Goal: Find specific page/section: Find specific page/section

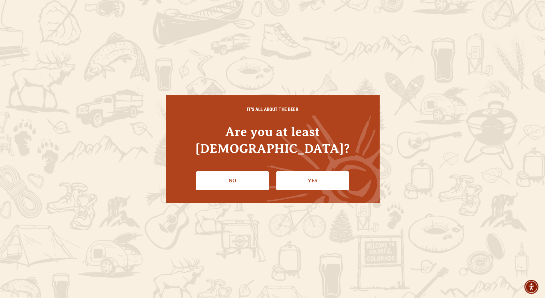
click at [312, 171] on link "Yes" at bounding box center [312, 180] width 73 height 19
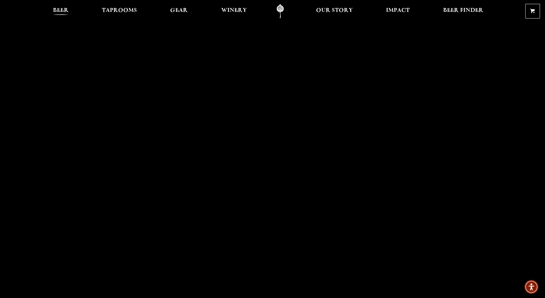
click at [61, 9] on span "Beer" at bounding box center [61, 10] width 16 height 5
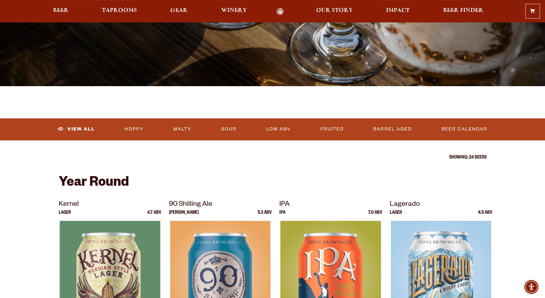
scroll to position [95, 0]
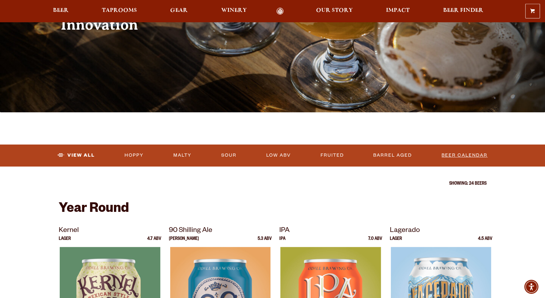
click at [462, 157] on link "Beer Calendar" at bounding box center [464, 155] width 51 height 15
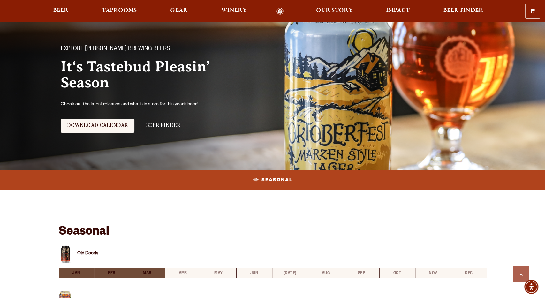
scroll to position [9, 0]
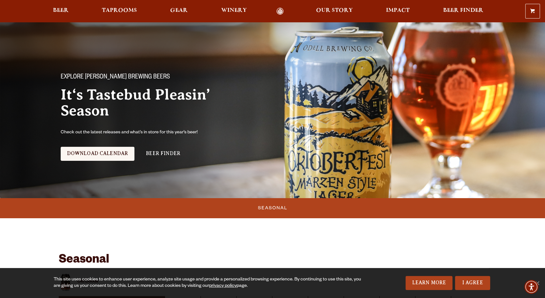
click at [278, 11] on link "Odell Home" at bounding box center [280, 11] width 24 height 7
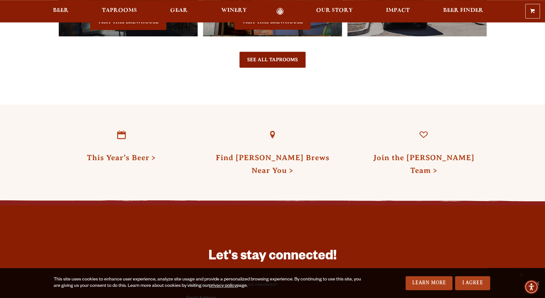
scroll to position [1607, 0]
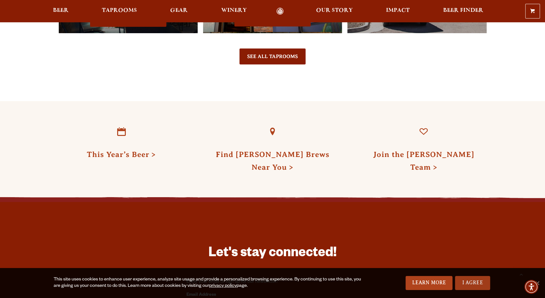
click at [473, 280] on link "I Agree" at bounding box center [472, 283] width 35 height 14
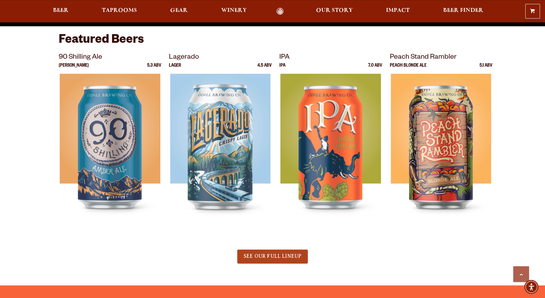
scroll to position [0, 0]
